Goal: Navigation & Orientation: Find specific page/section

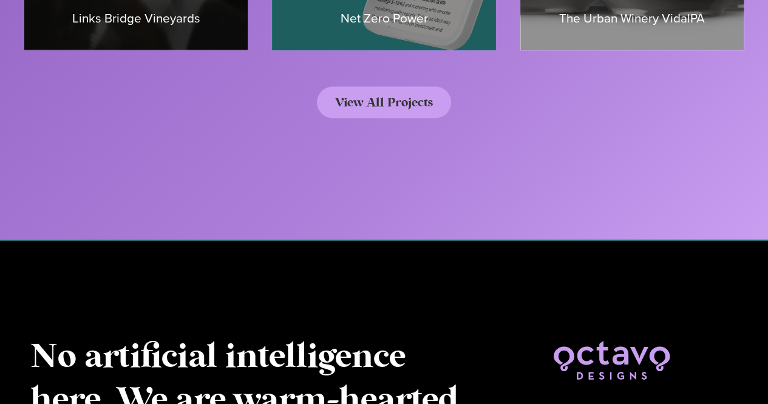
scroll to position [6002, 0]
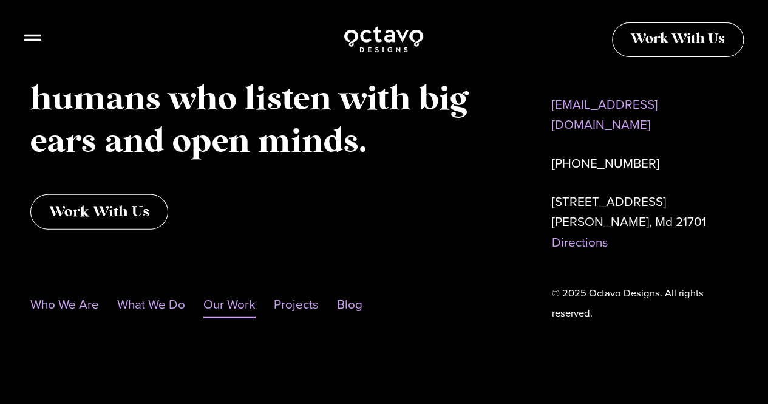
click at [239, 299] on link "Our Work" at bounding box center [229, 304] width 52 height 28
click at [29, 39] on icon at bounding box center [32, 32] width 17 height 17
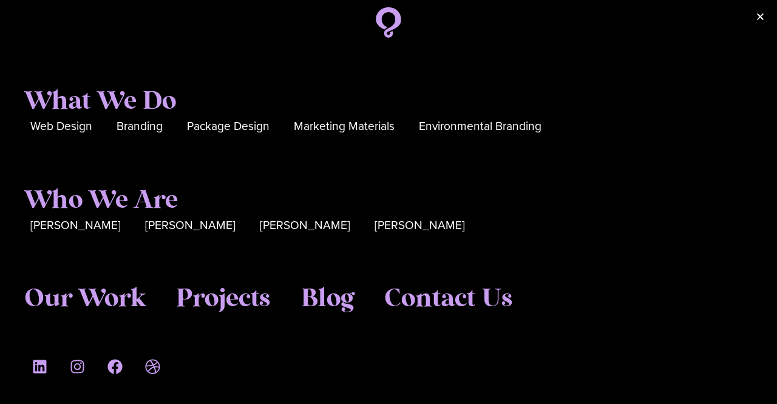
scroll to position [0, 0]
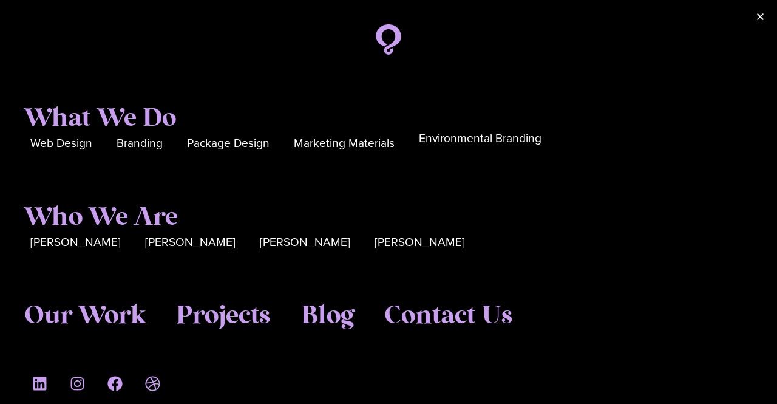
click at [503, 141] on span "Environmental Branding" at bounding box center [480, 138] width 123 height 19
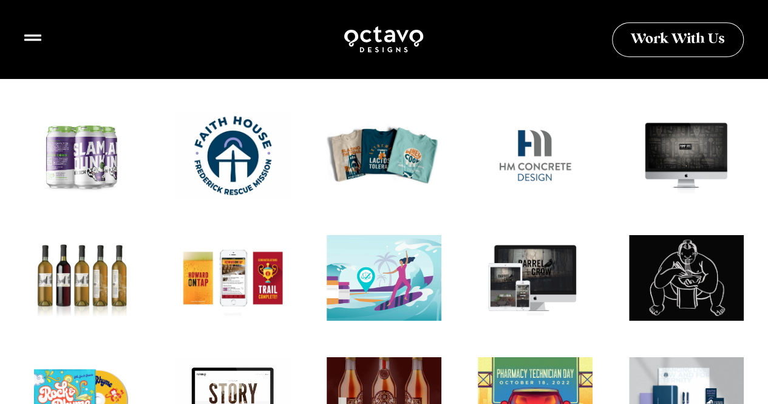
scroll to position [5552, 0]
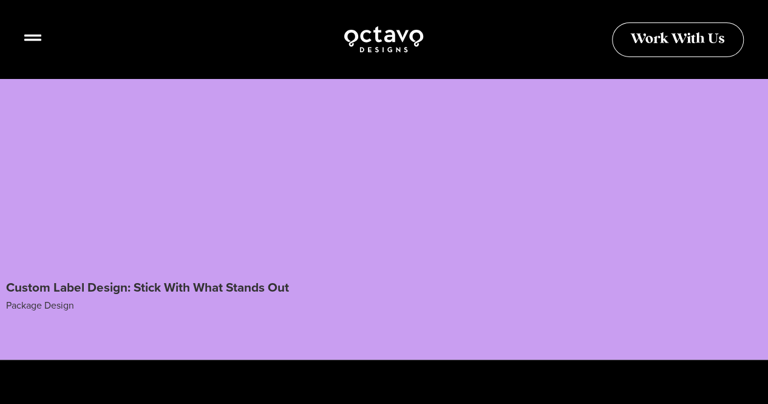
scroll to position [5349, 0]
